Goal: Task Accomplishment & Management: Use online tool/utility

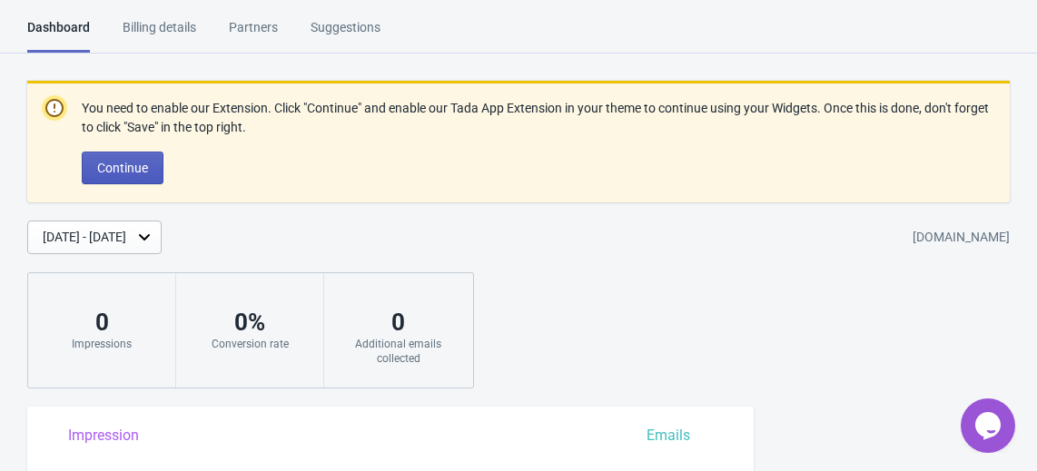
click at [128, 163] on span "Continue" at bounding box center [122, 168] width 51 height 15
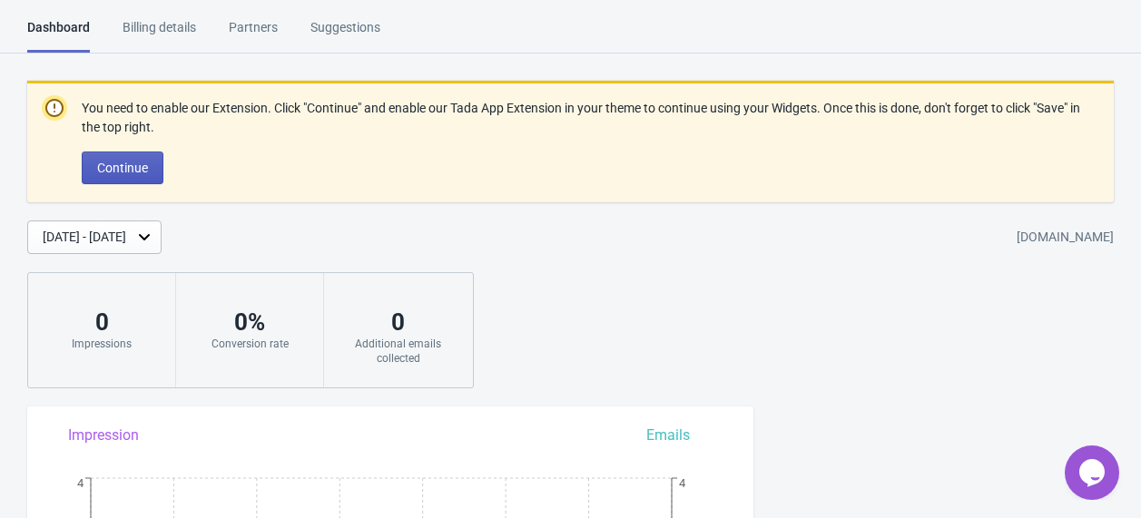
click at [146, 170] on span "Continue" at bounding box center [122, 168] width 51 height 15
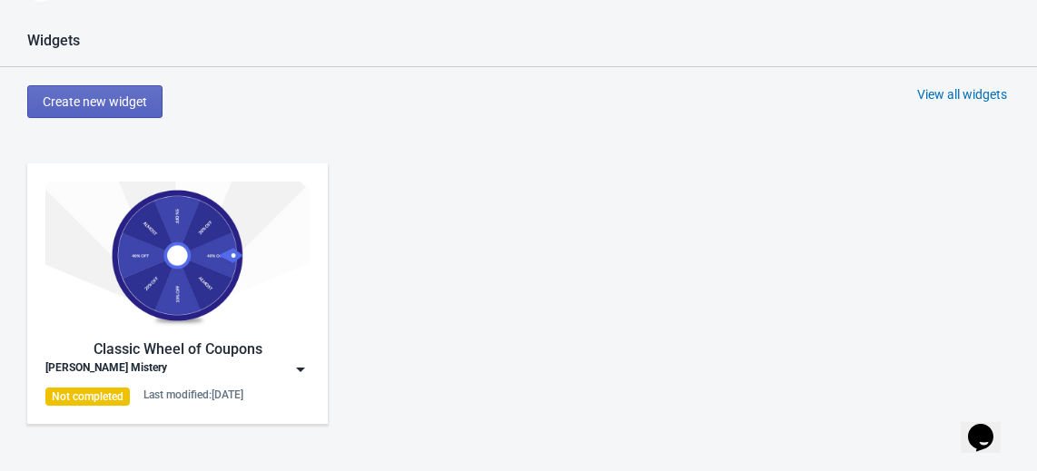
scroll to position [763, 0]
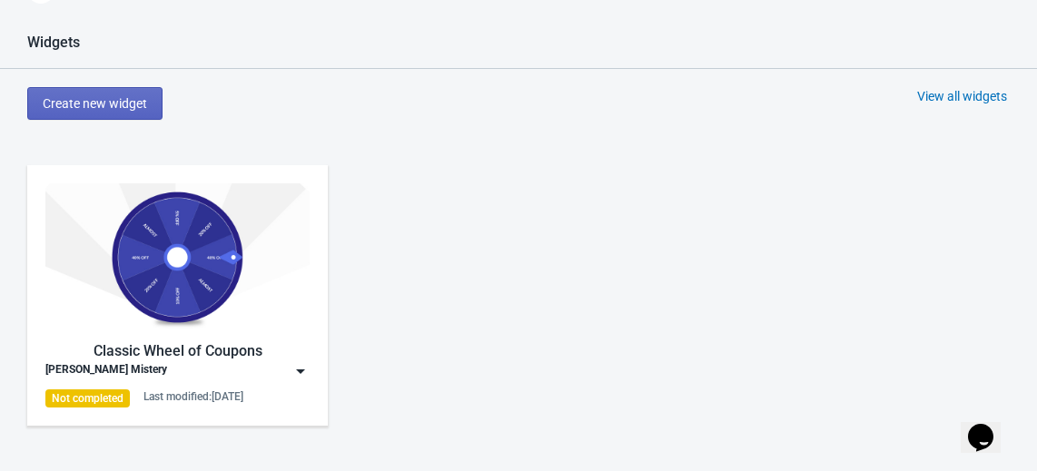
click at [278, 355] on div "Classic Wheel of Coupons" at bounding box center [177, 351] width 264 height 22
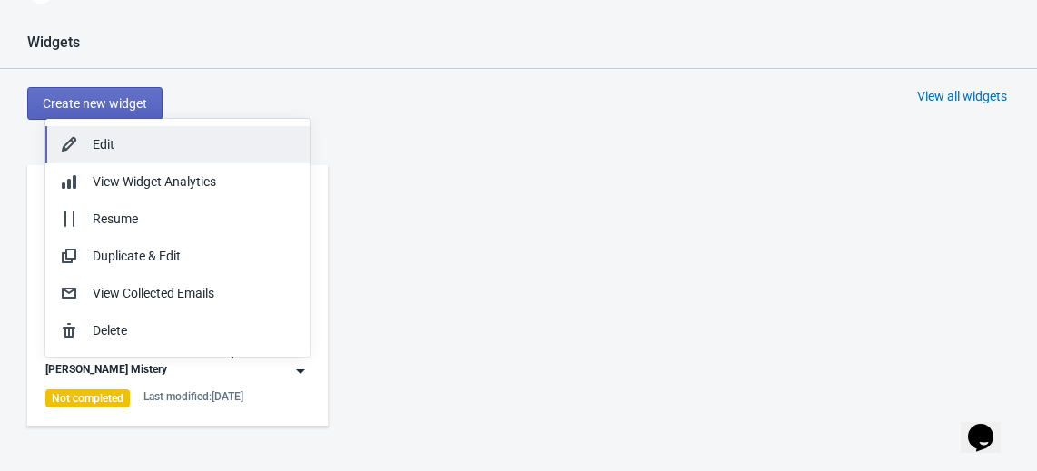
click at [141, 150] on div "Edit" at bounding box center [194, 144] width 202 height 19
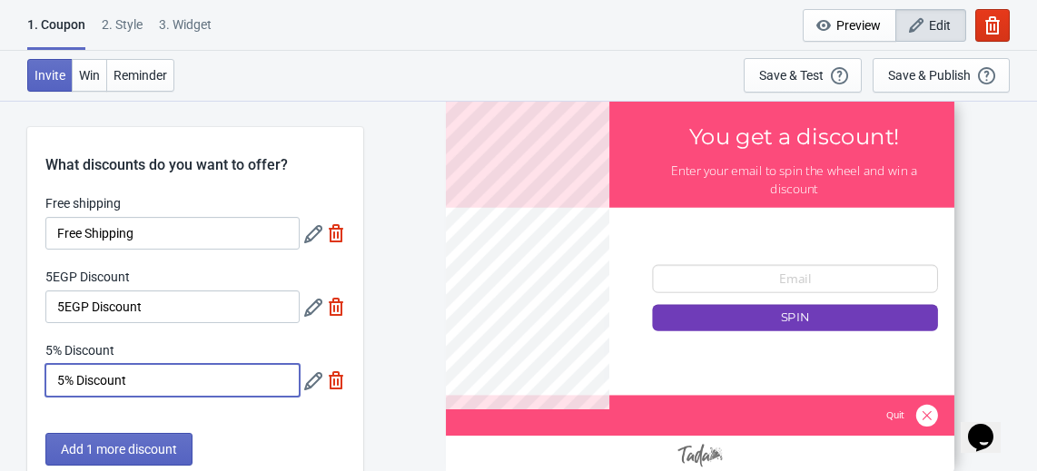
click at [143, 387] on input "5% Discount" at bounding box center [172, 380] width 254 height 33
type input "5"
type input "15% Discount"
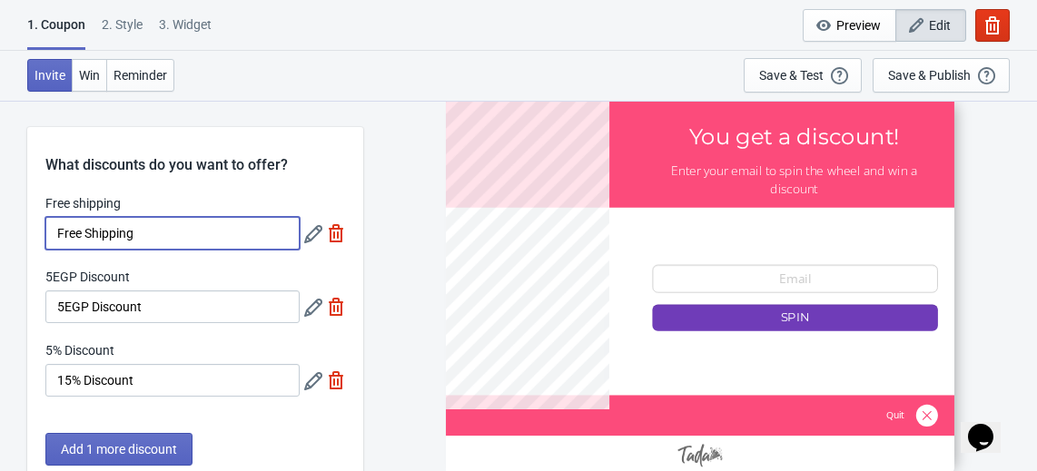
click at [52, 229] on input "Free Shipping" at bounding box center [172, 233] width 254 height 33
click at [82, 231] on input "Pay 1000 GeFree Shipping" at bounding box center [172, 233] width 254 height 33
type input "Pay 1000 GeFree Shipping"
click at [314, 227] on icon at bounding box center [313, 234] width 18 height 18
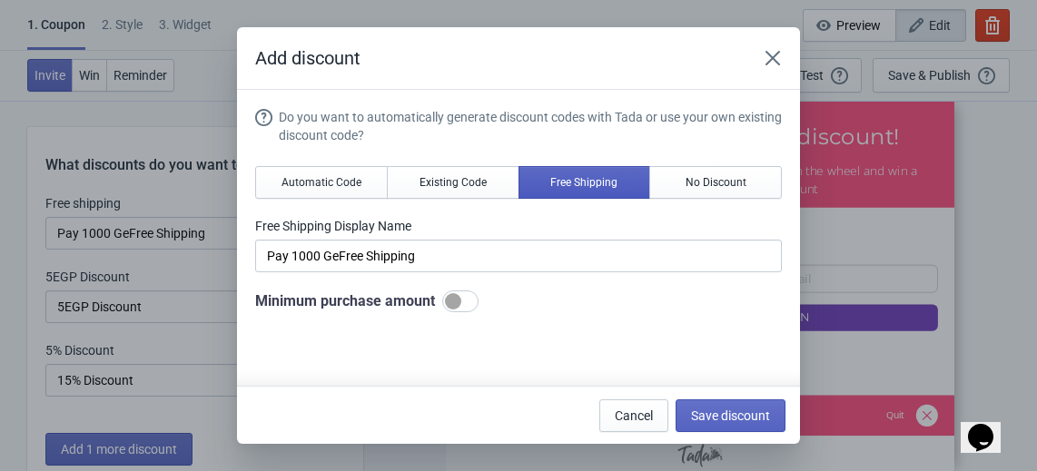
click at [572, 189] on span "Free Shipping" at bounding box center [583, 182] width 67 height 15
type input "Free Shipping"
click at [333, 182] on span "Automatic Code" at bounding box center [321, 182] width 80 height 15
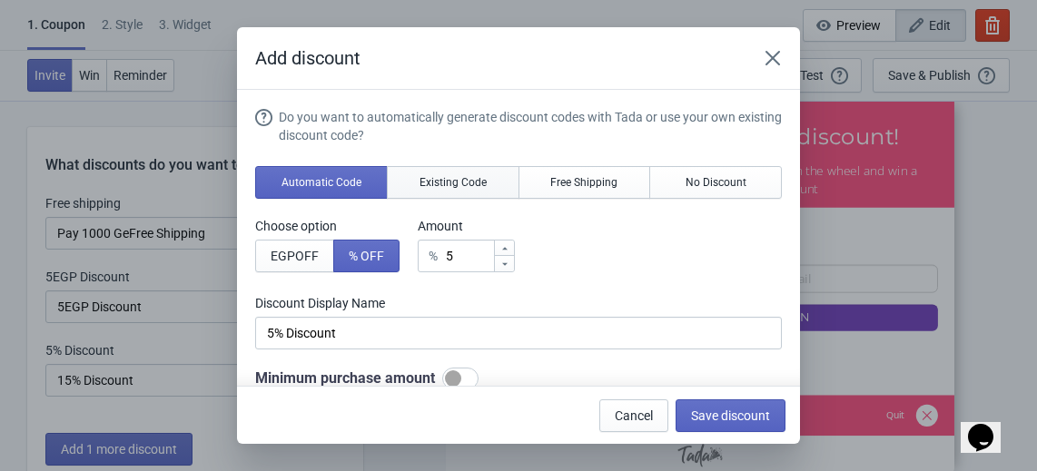
click at [450, 180] on span "Existing Code" at bounding box center [452, 182] width 67 height 15
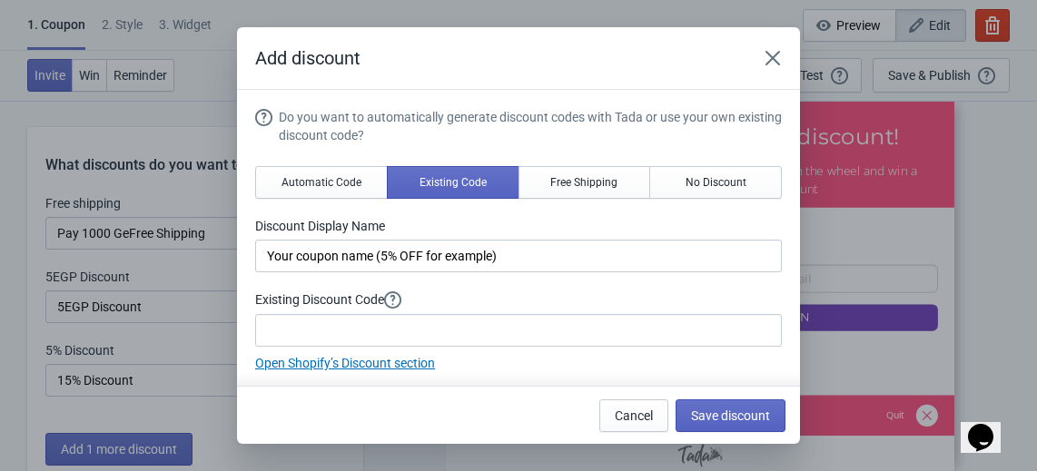
scroll to position [88, 0]
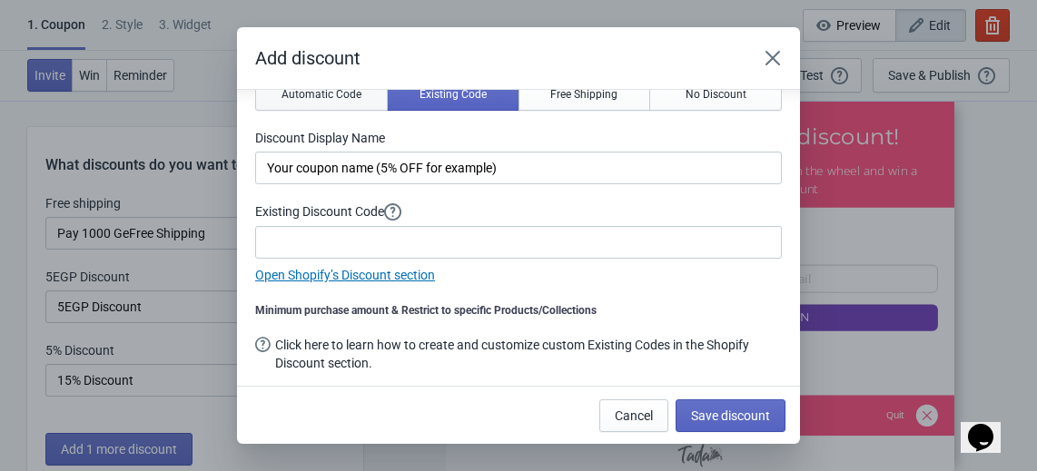
click at [327, 97] on span "Automatic Code" at bounding box center [321, 94] width 80 height 15
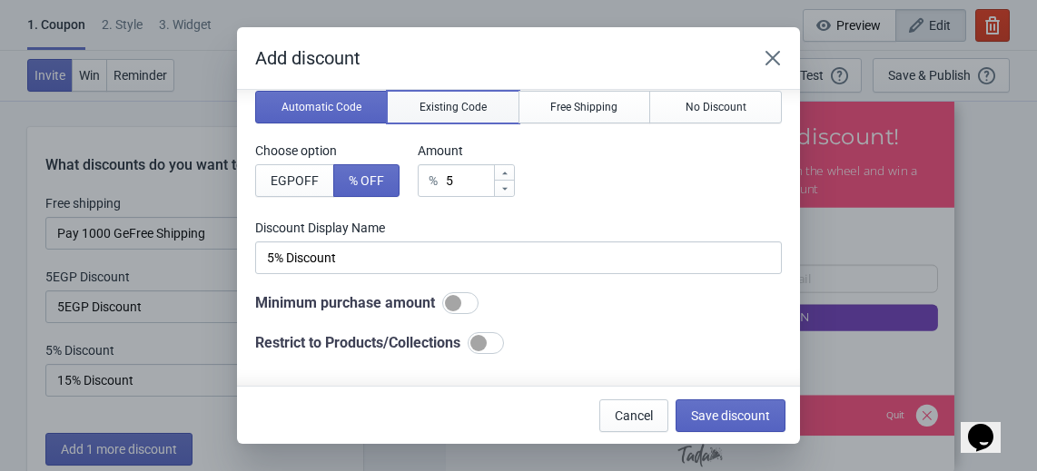
click at [486, 100] on button "Existing Code" at bounding box center [453, 107] width 133 height 33
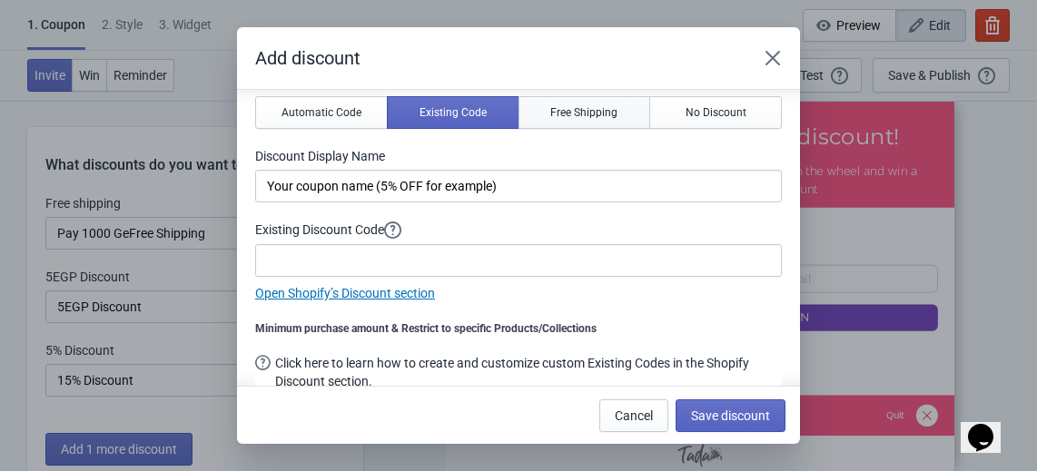
click at [550, 115] on span "Free Shipping" at bounding box center [583, 112] width 67 height 15
type input "Free Shipping"
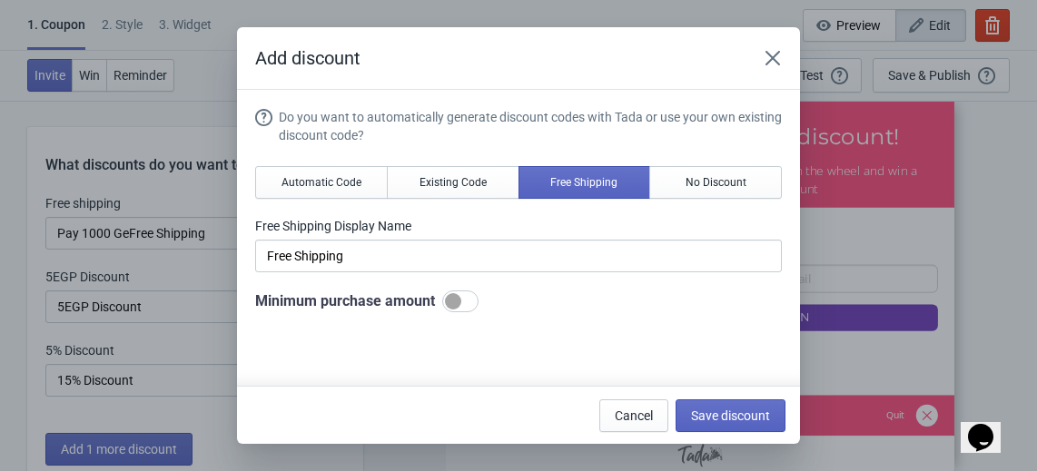
click at [453, 305] on div at bounding box center [453, 301] width 16 height 16
checkbox input "true"
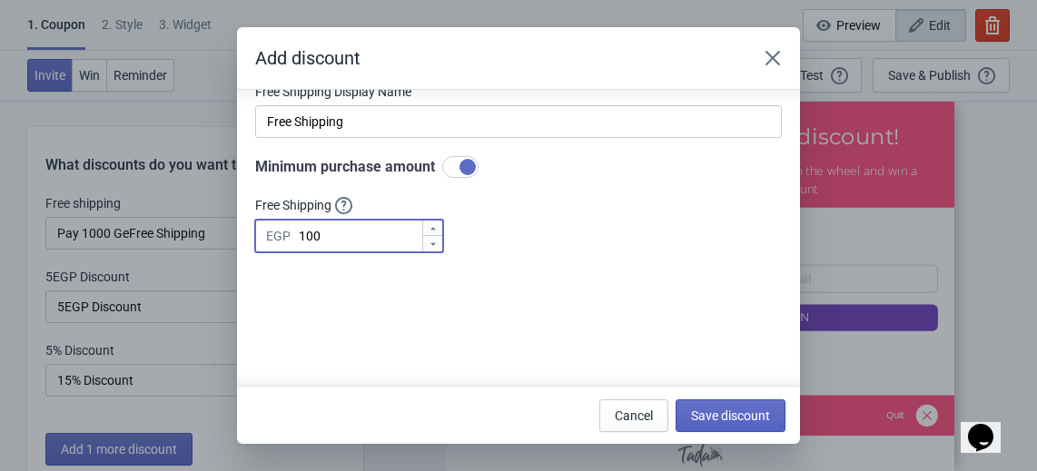
click at [389, 243] on input "100" at bounding box center [359, 236] width 123 height 33
type input "1000"
click at [506, 287] on div "Do you want to automatically generate discount codes with Tada or use your own …" at bounding box center [518, 238] width 527 height 529
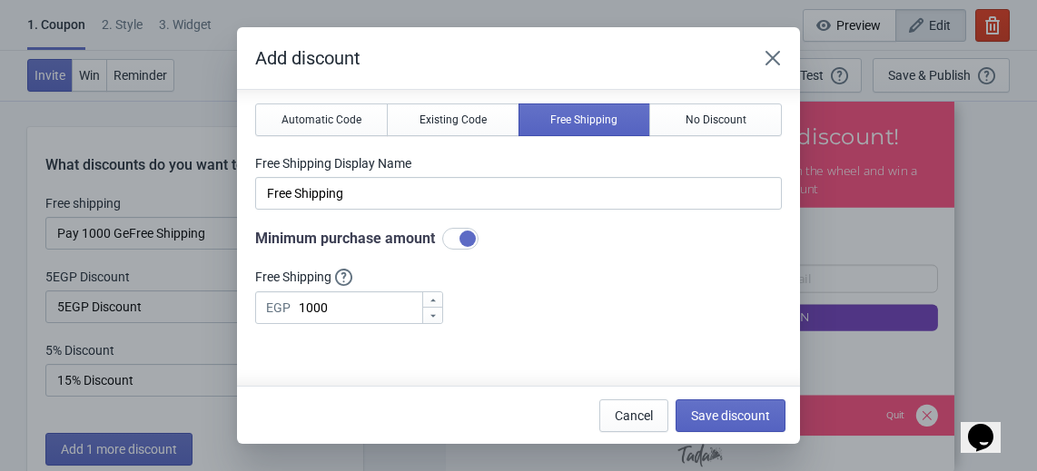
scroll to position [36, 0]
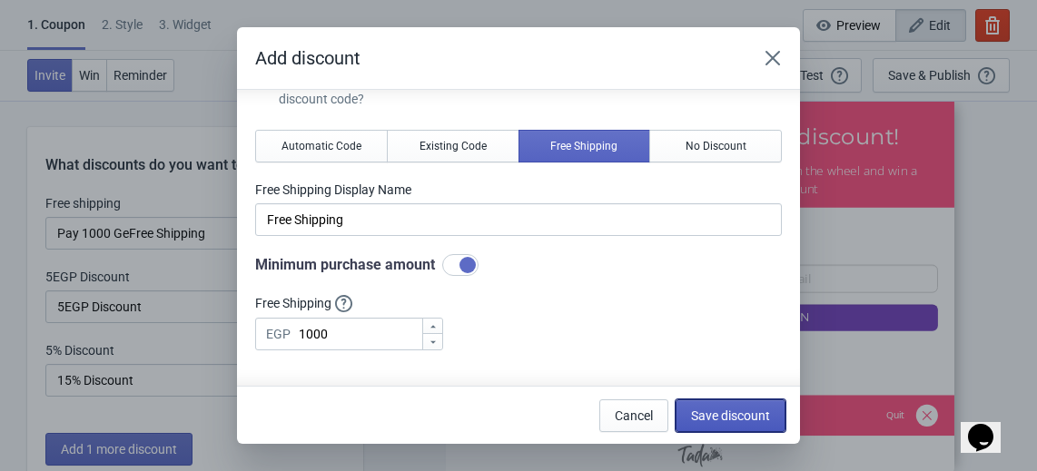
click at [754, 415] on span "Save discount" at bounding box center [730, 416] width 79 height 15
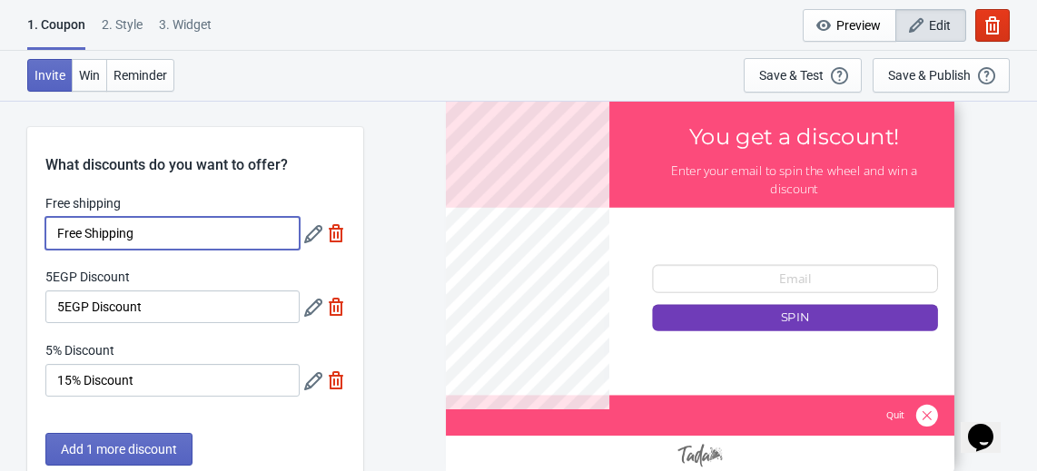
drag, startPoint x: 141, startPoint y: 236, endPoint x: -51, endPoint y: 234, distance: 191.6
click at [0, 234] on html "1. Coupon 2 . Style 3. Widget 1. Coupon 2 . Style 3. Widget Cancel Widget Previ…" at bounding box center [518, 235] width 1037 height 471
type input "\"
type input "Spend 1000 get free"
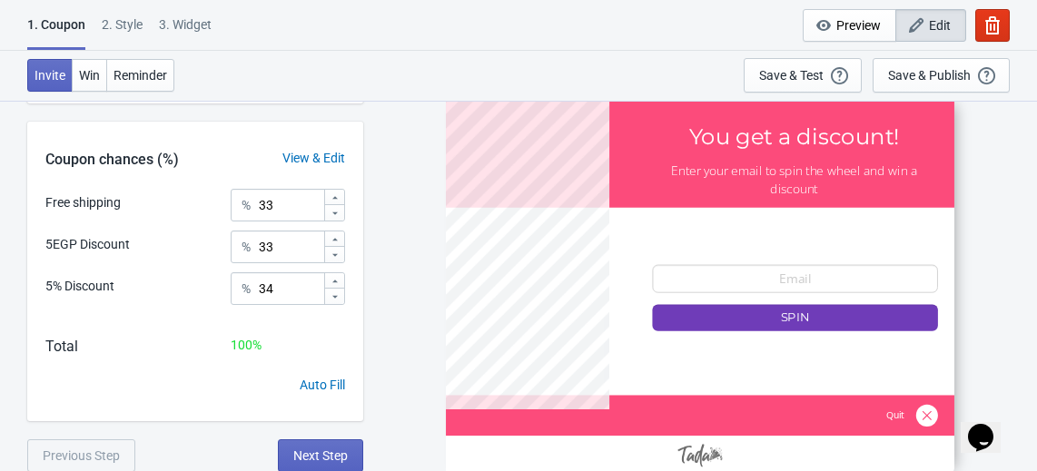
scroll to position [0, 0]
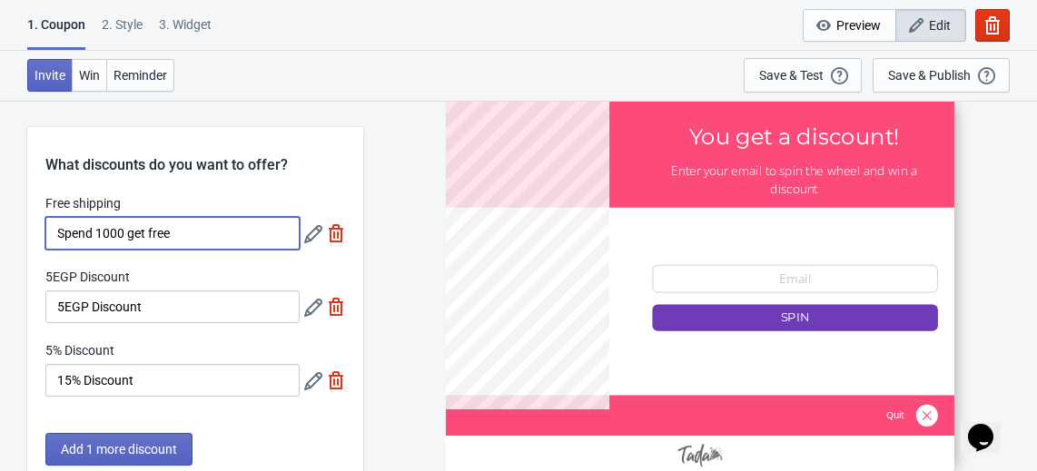
click at [248, 236] on input "Spend 1000 get free" at bounding box center [172, 233] width 254 height 33
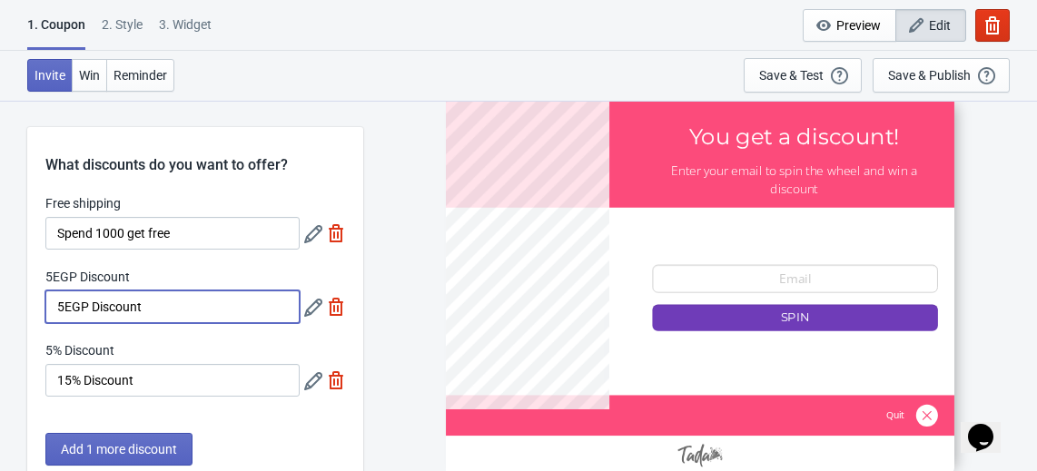
click at [244, 297] on input "5EGP Discount" at bounding box center [172, 307] width 254 height 33
click at [312, 230] on icon at bounding box center [313, 234] width 18 height 18
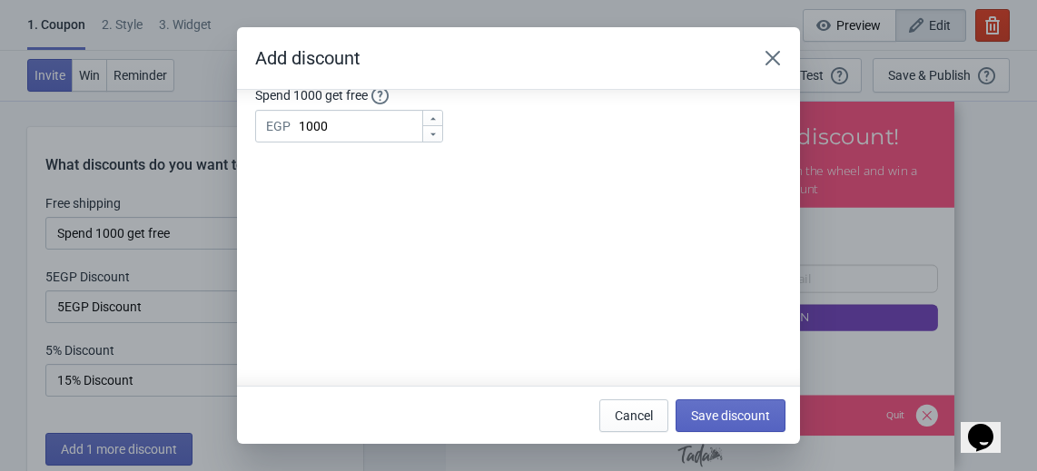
scroll to position [247, 0]
